Goal: Information Seeking & Learning: Understand process/instructions

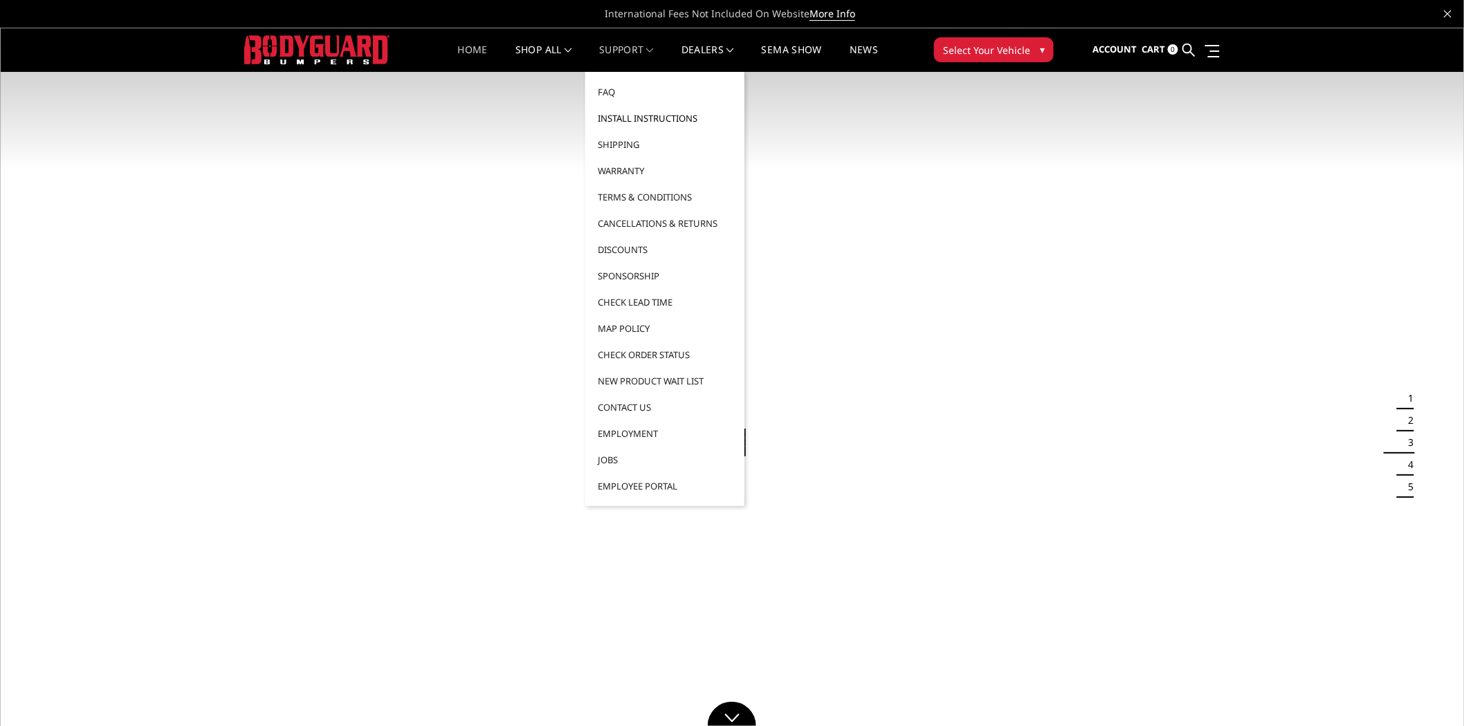
click at [618, 115] on link "Install Instructions" at bounding box center [665, 118] width 148 height 26
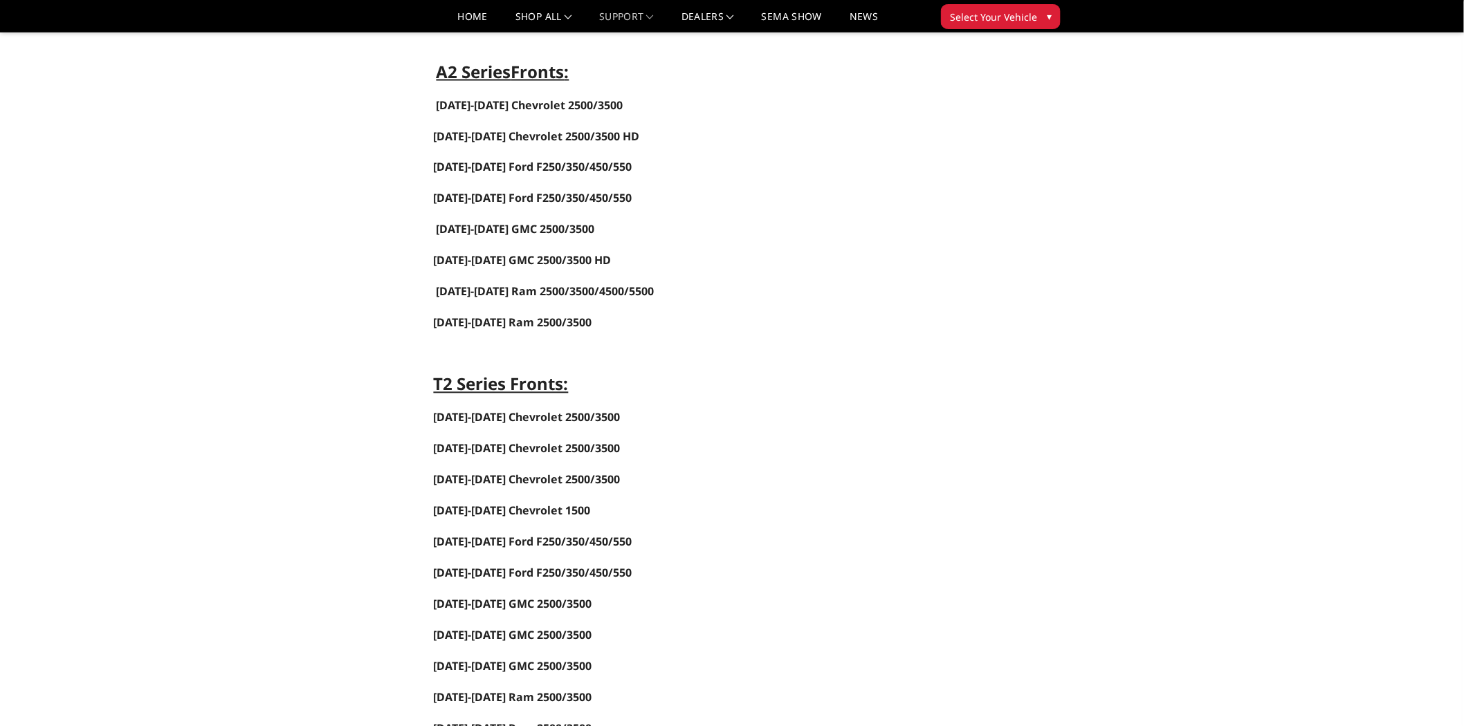
scroll to position [999, 0]
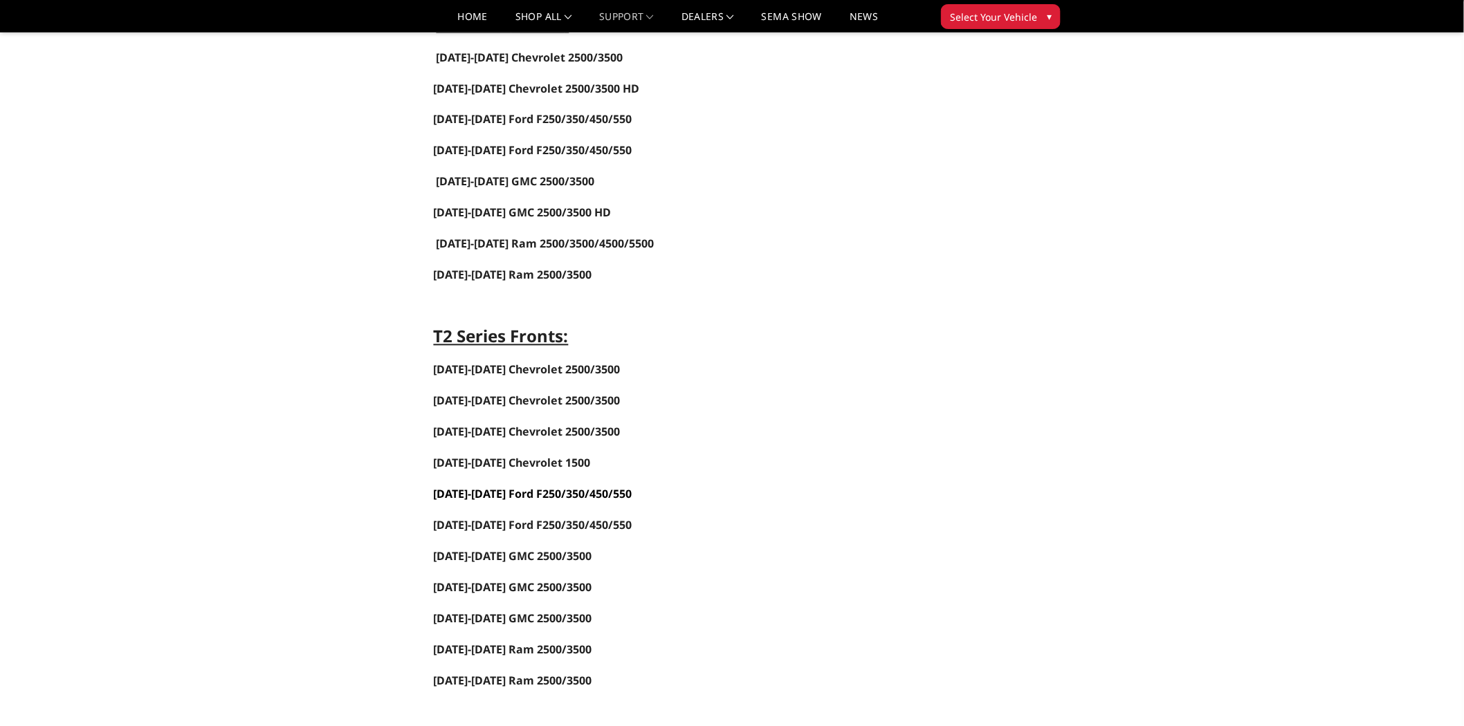
click at [465, 496] on span "[DATE]-[DATE] Ford F250/350/450/550" at bounding box center [533, 494] width 199 height 15
